Goal: Task Accomplishment & Management: Manage account settings

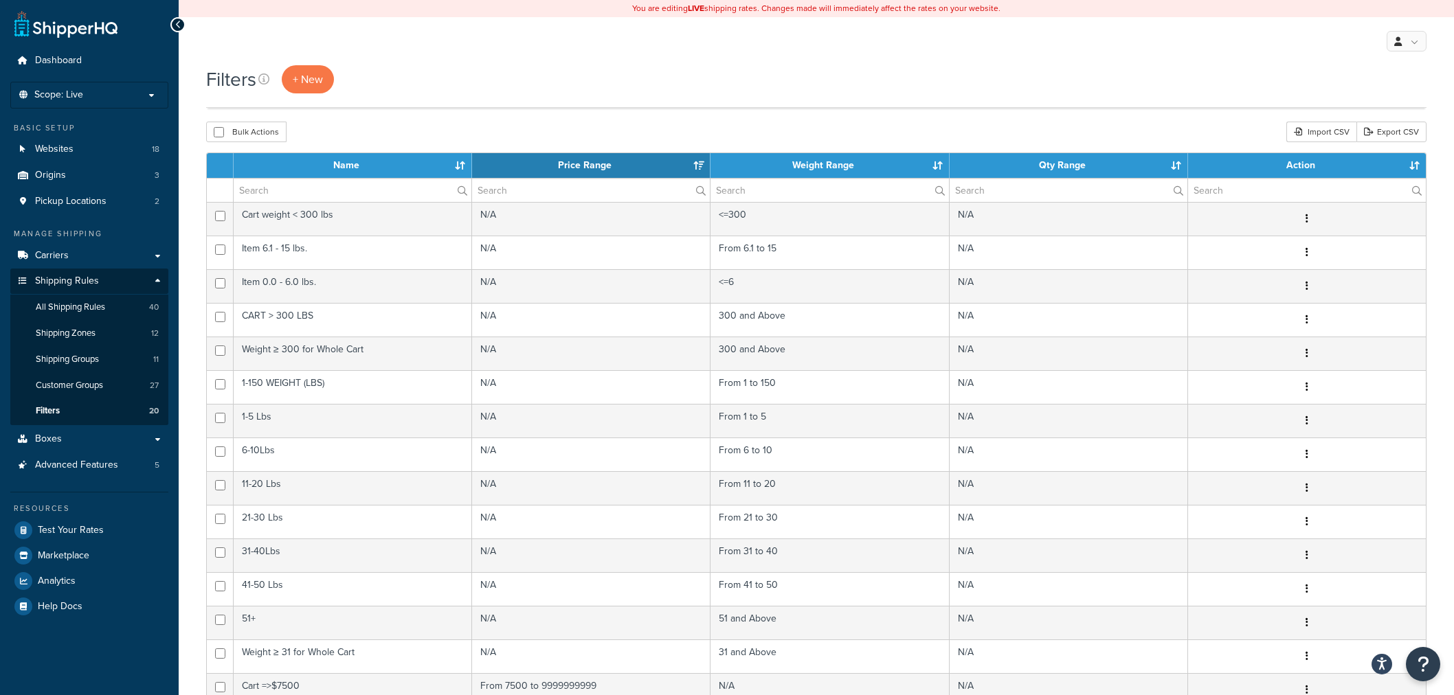
select select "50"
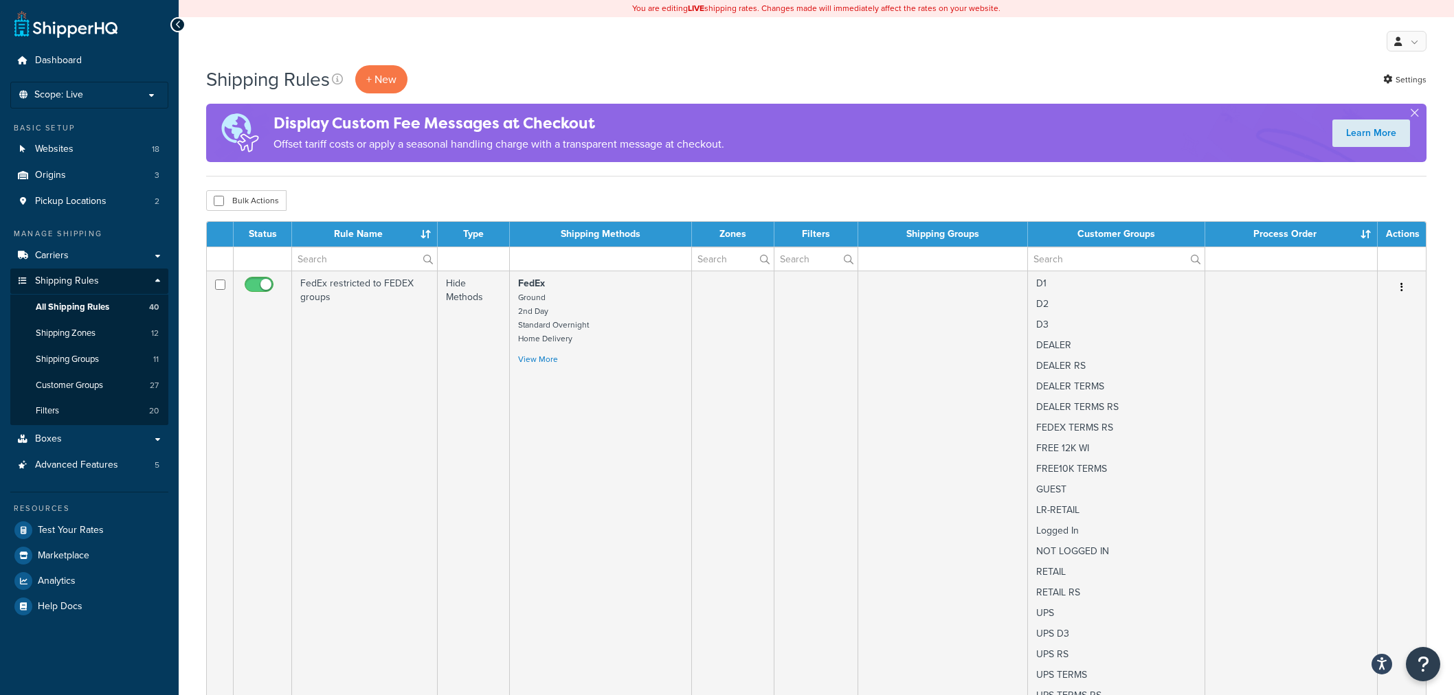
select select "100"
click at [596, 43] on div "My Profile Billing Global Settings Contact Us Logout" at bounding box center [816, 41] width 1275 height 48
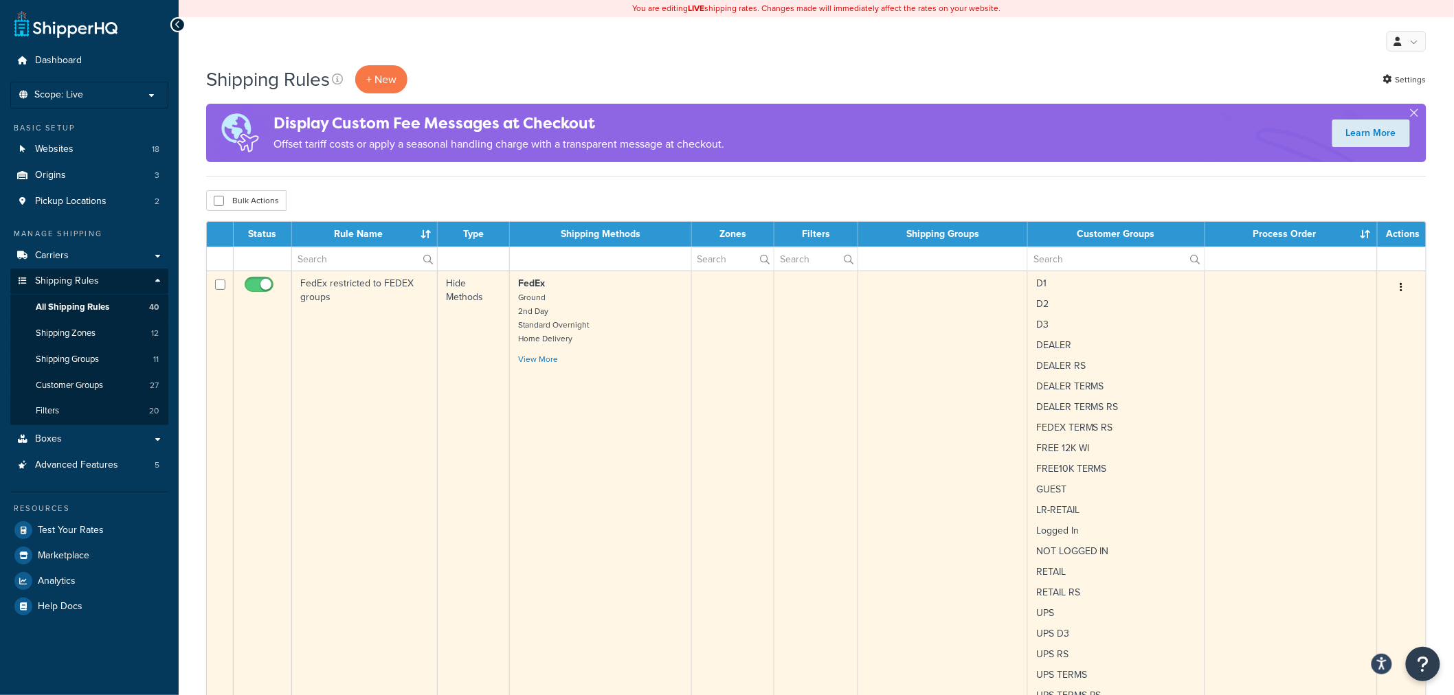
click at [313, 302] on td "FedEx restricted to FEDEX groups" at bounding box center [365, 545] width 146 height 548
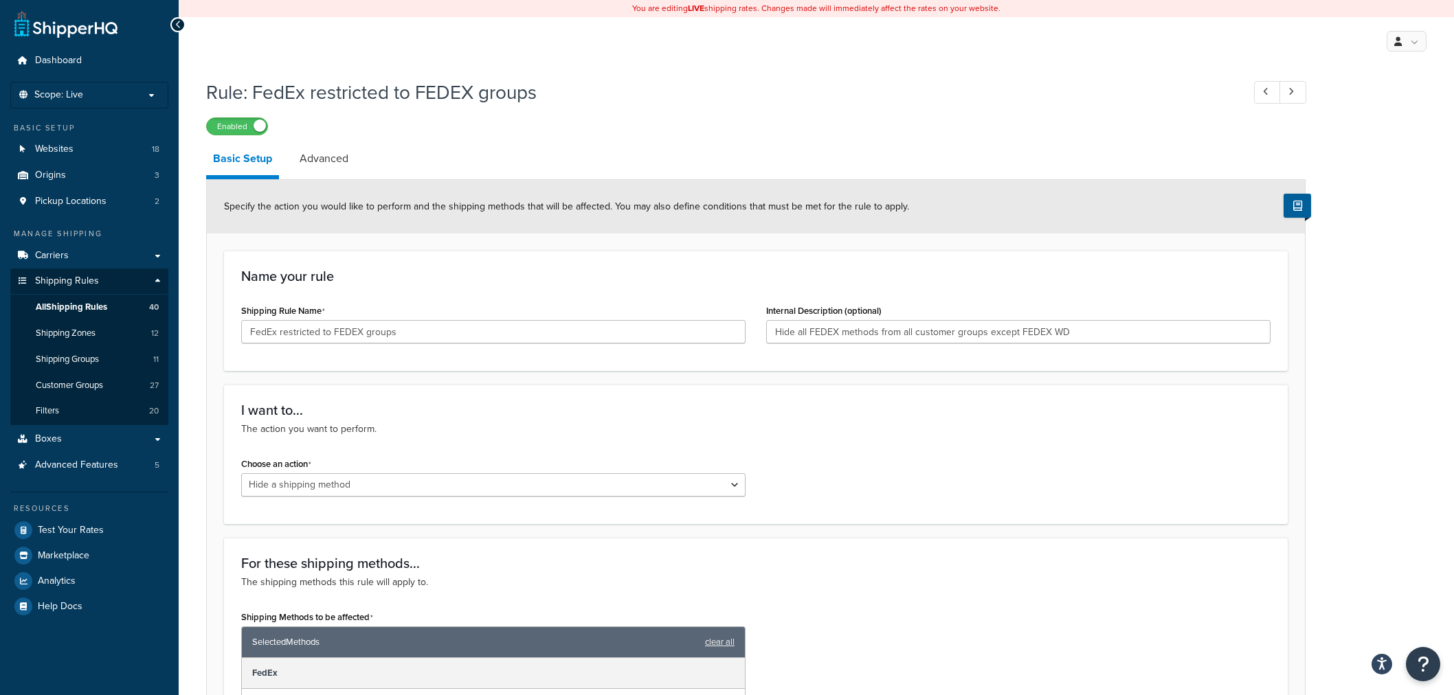
select select "HIDE"
